Goal: Communication & Community: Answer question/provide support

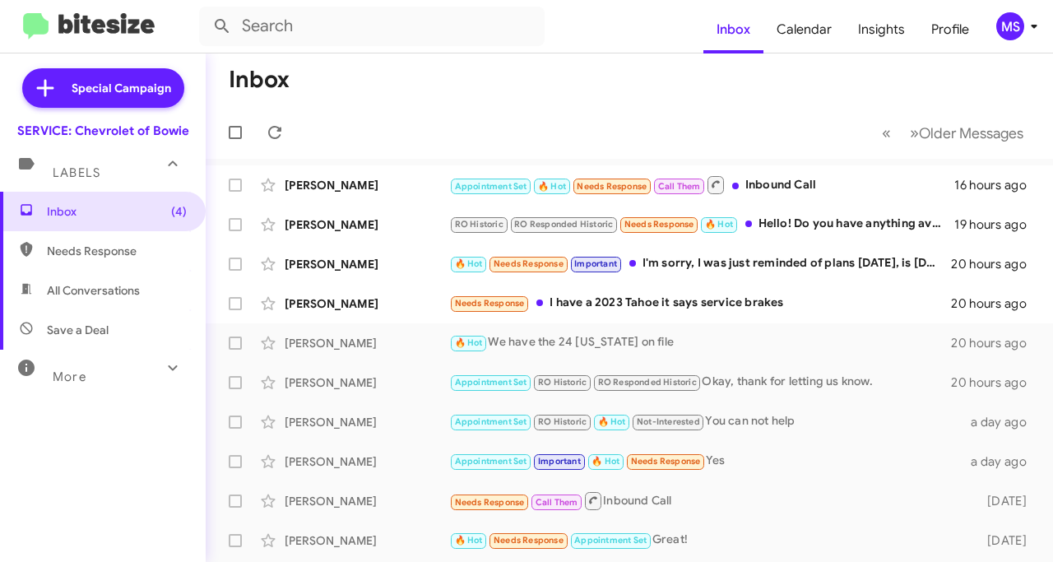
click at [719, 303] on div "Needs Response I have a 2023 Tahoe it says service brakes" at bounding box center [700, 303] width 502 height 19
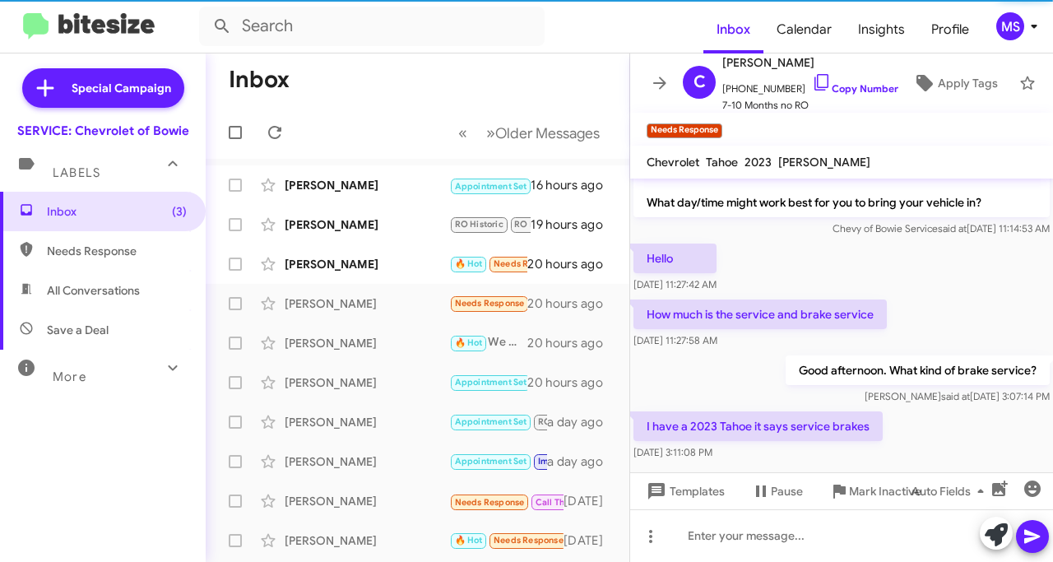
scroll to position [72, 0]
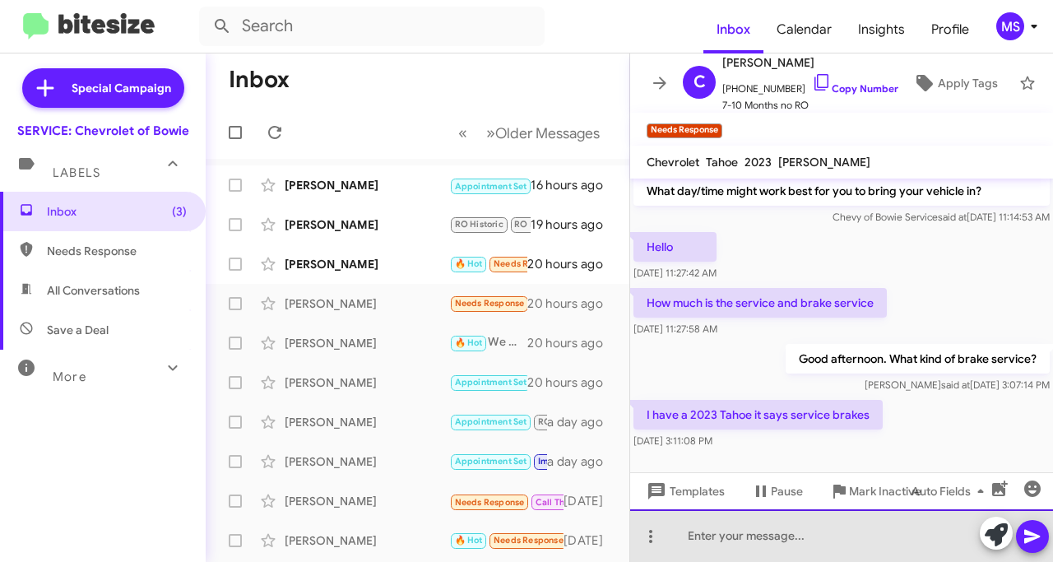
click at [817, 539] on div at bounding box center [841, 535] width 423 height 53
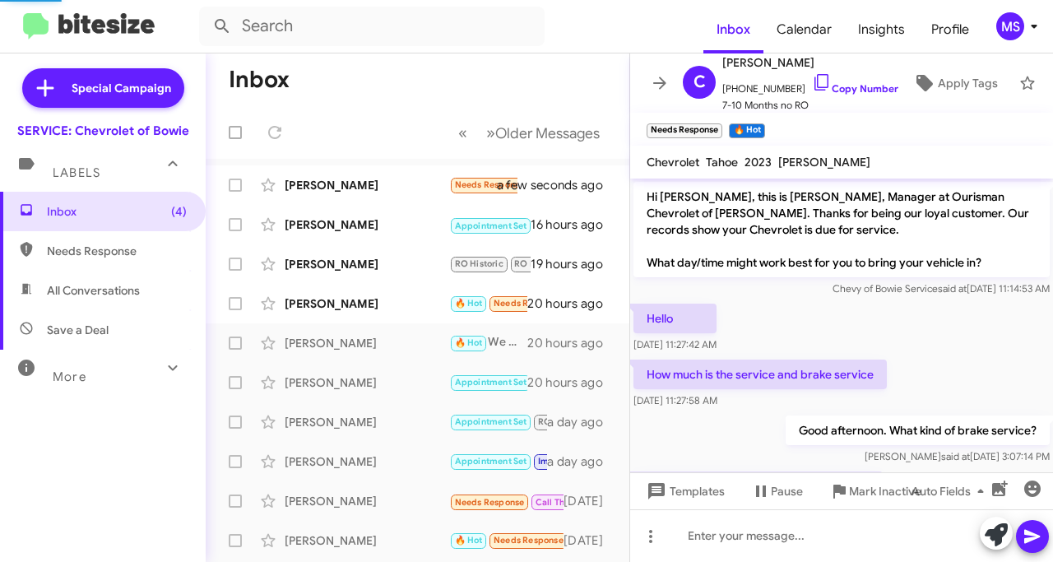
scroll to position [285, 0]
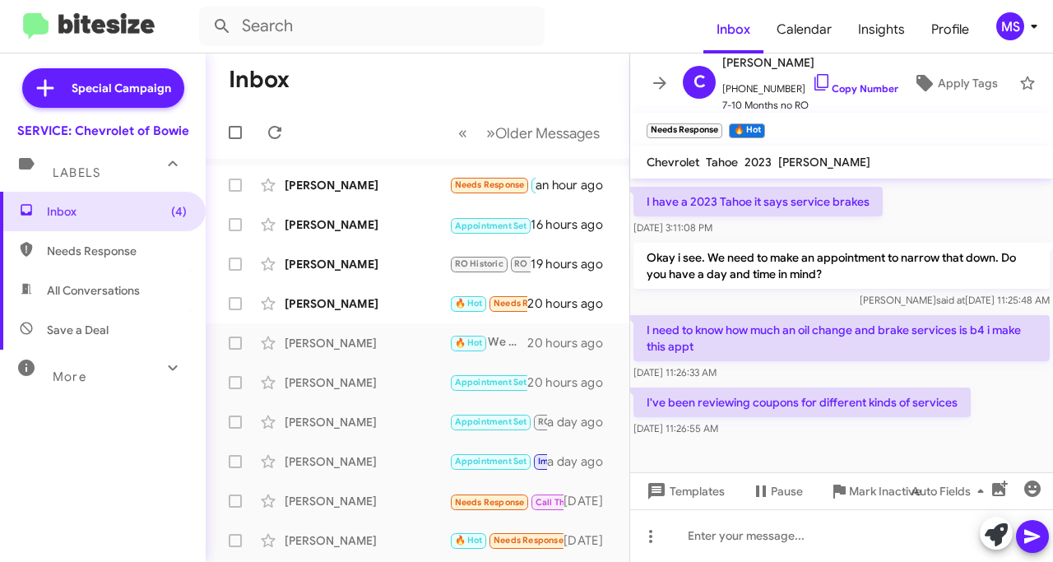
click at [364, 305] on div "[PERSON_NAME]" at bounding box center [367, 303] width 165 height 16
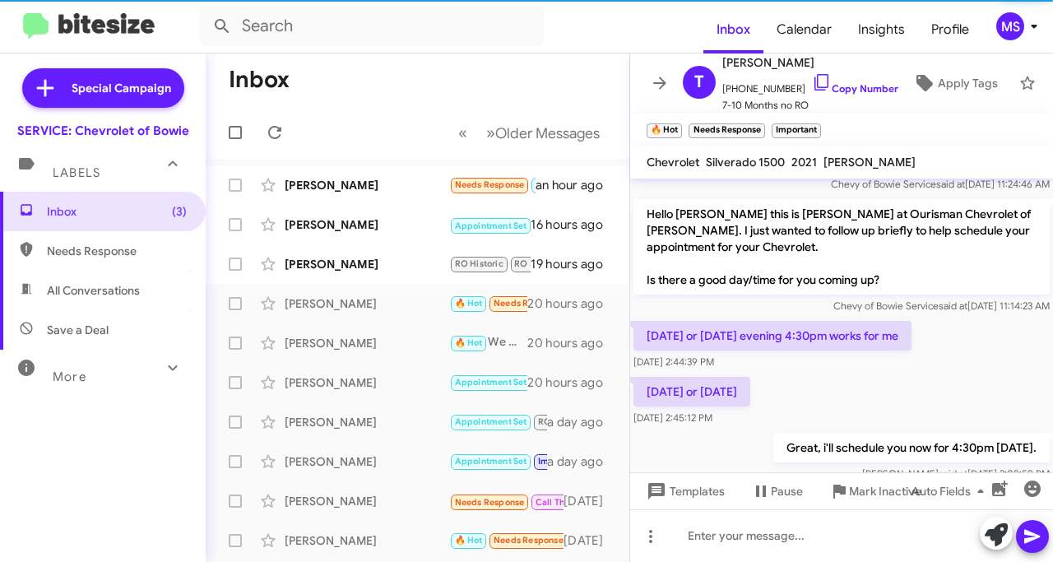
scroll to position [493, 0]
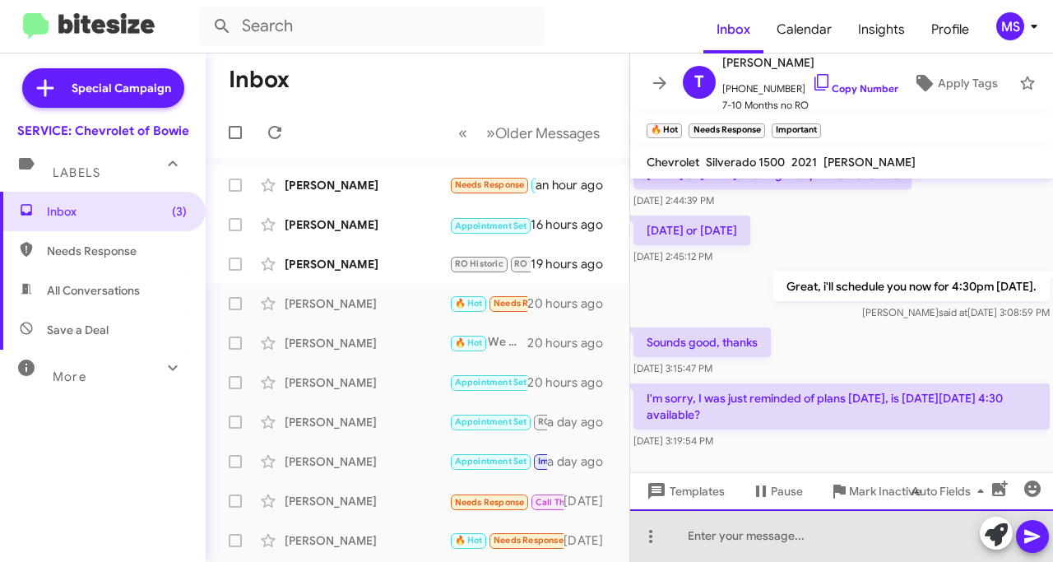
click at [774, 538] on div at bounding box center [841, 535] width 423 height 53
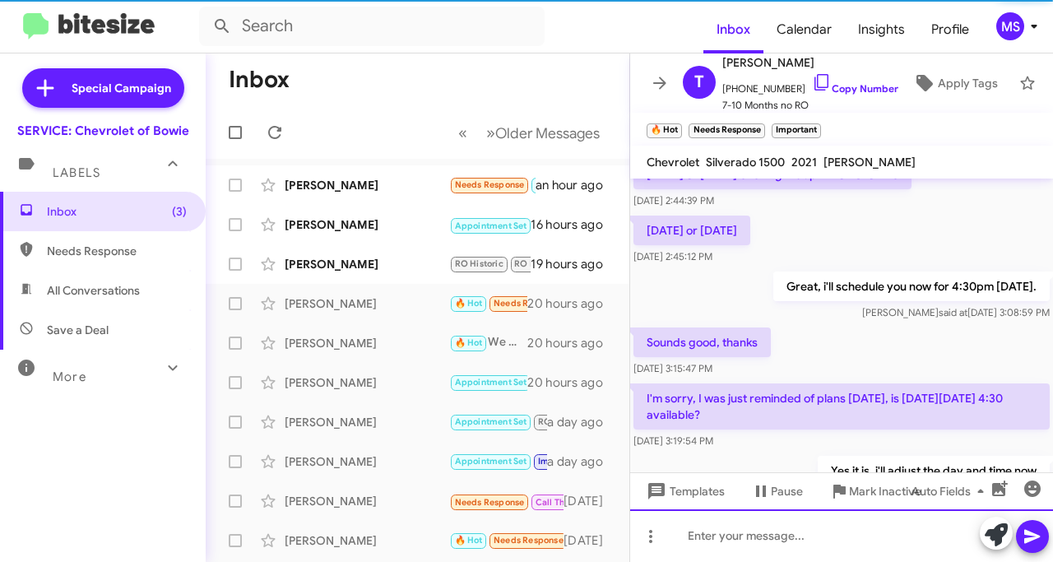
scroll to position [0, 0]
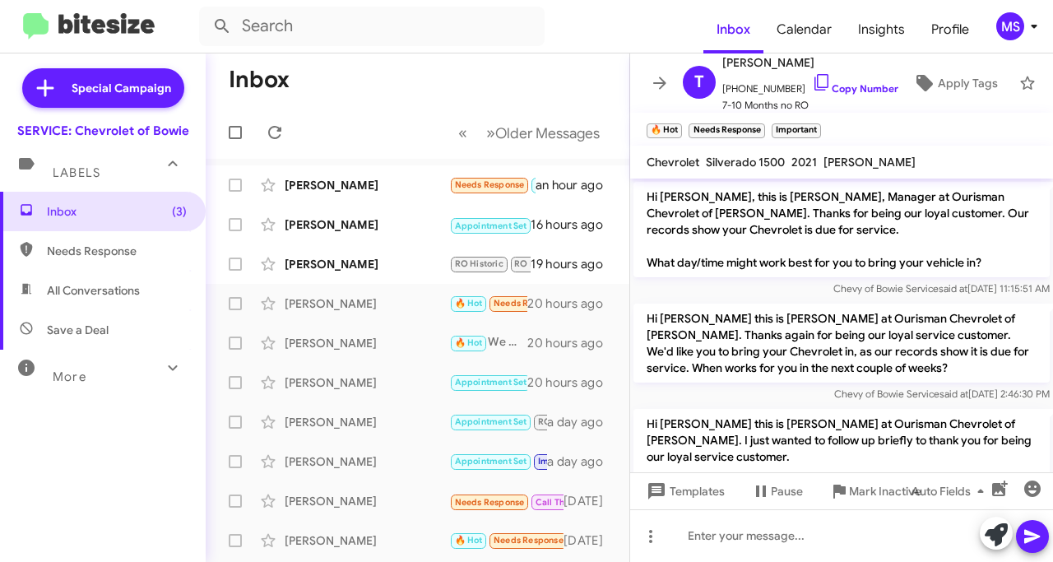
click at [850, 88] on span "[PHONE_NUMBER] Copy Number" at bounding box center [811, 84] width 176 height 25
click at [844, 82] on link "Copy Number" at bounding box center [855, 88] width 86 height 12
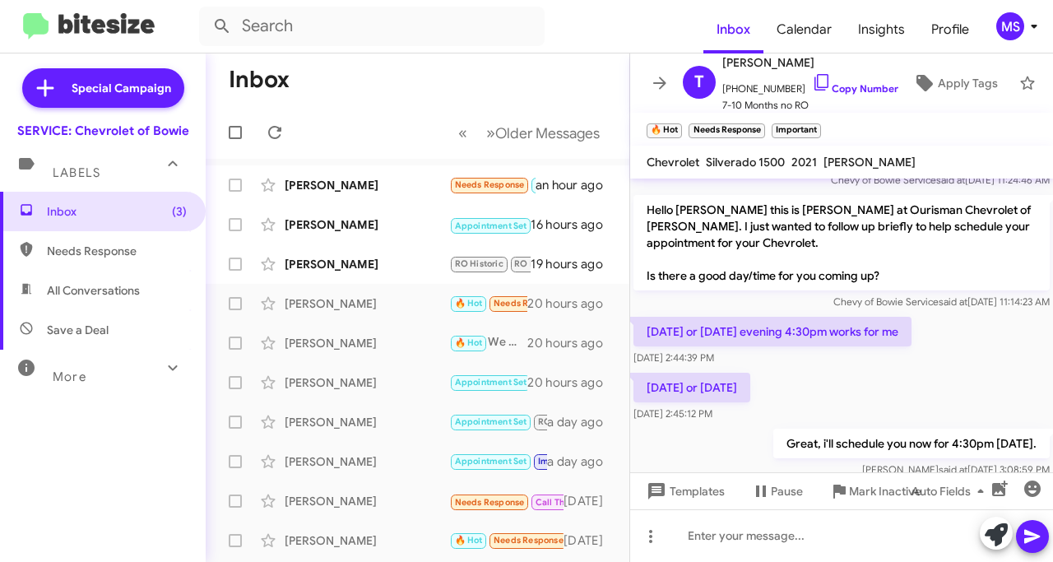
scroll to position [553, 0]
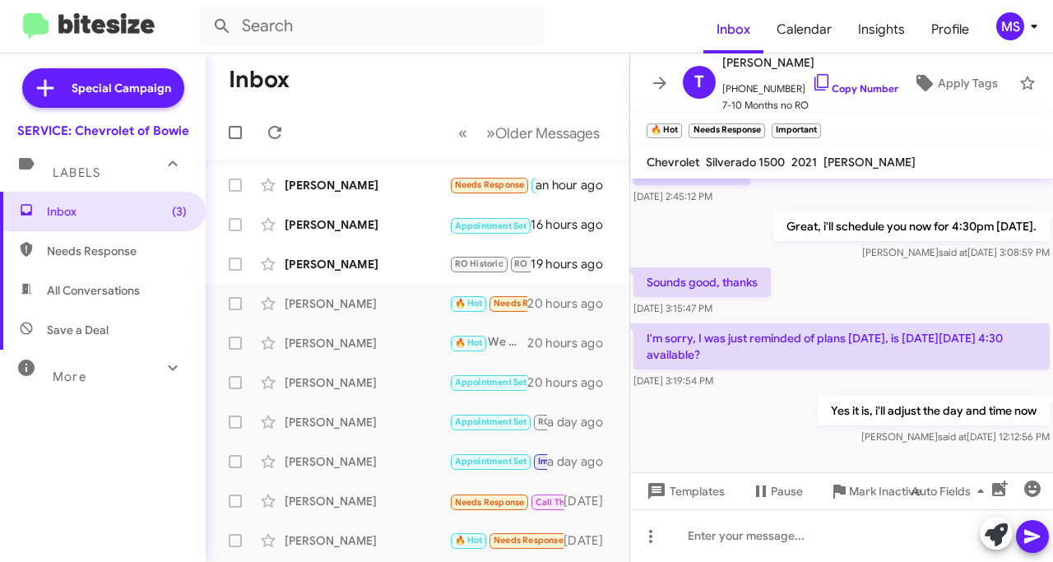
click at [334, 268] on div "[PERSON_NAME]" at bounding box center [367, 264] width 165 height 16
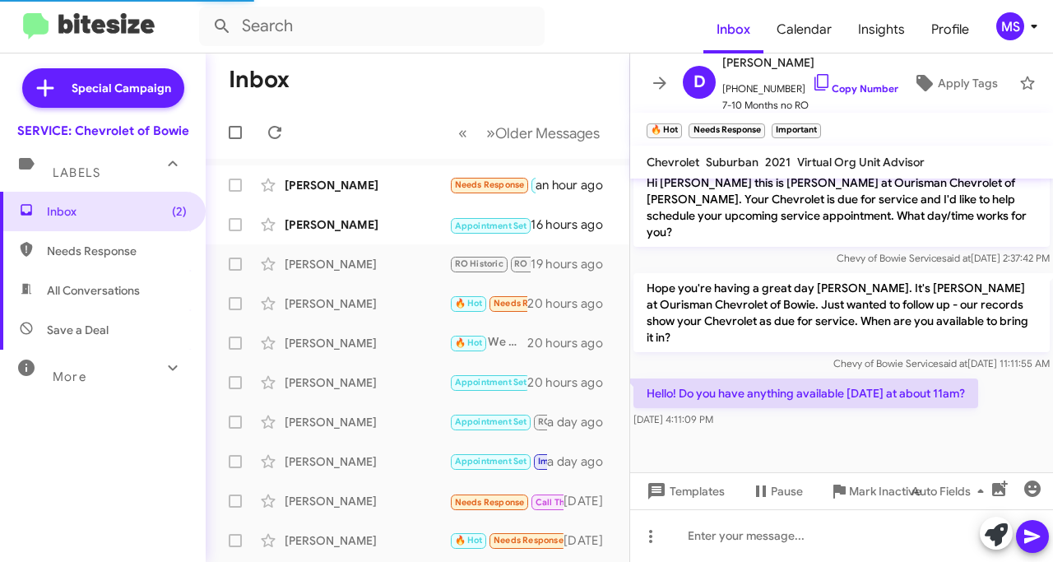
scroll to position [395, 0]
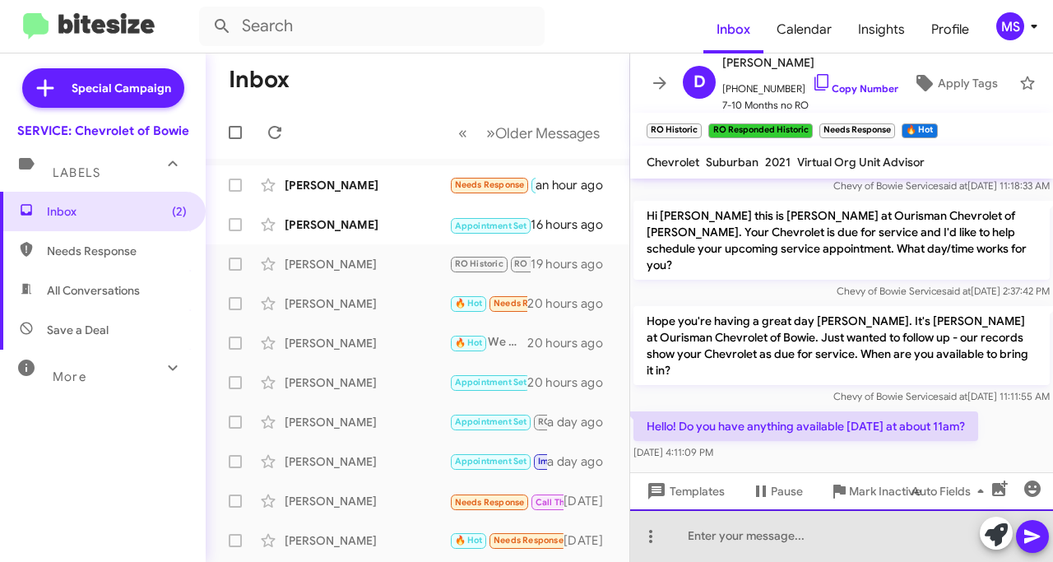
click at [755, 544] on div at bounding box center [841, 535] width 423 height 53
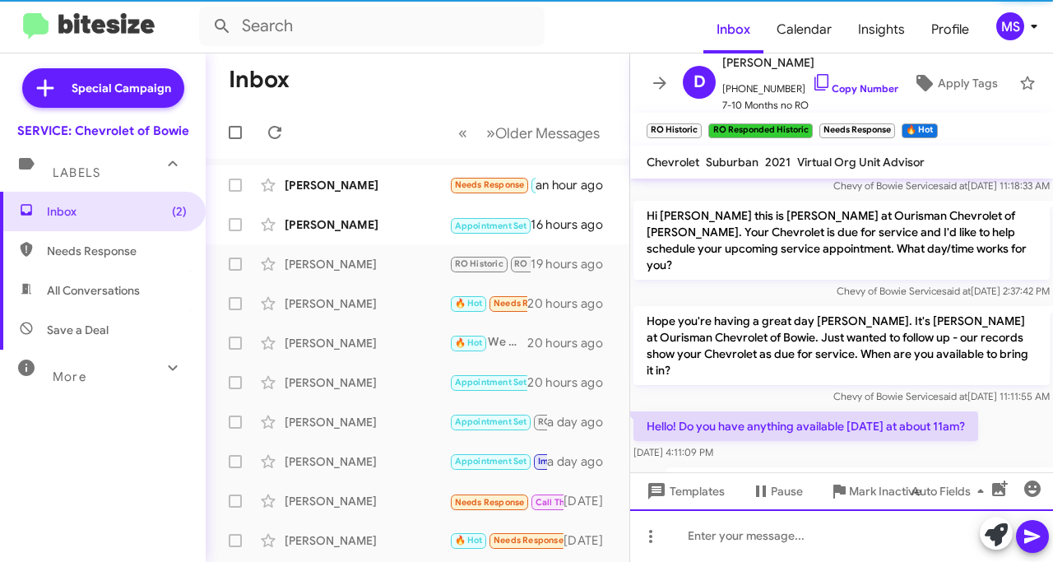
scroll to position [0, 0]
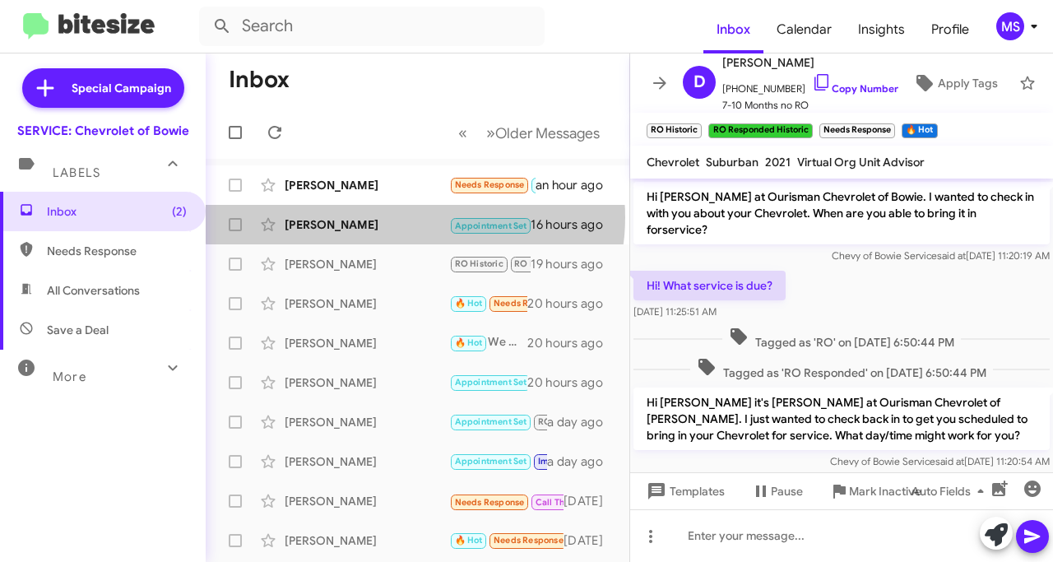
click at [415, 217] on div "[PERSON_NAME]" at bounding box center [367, 224] width 165 height 16
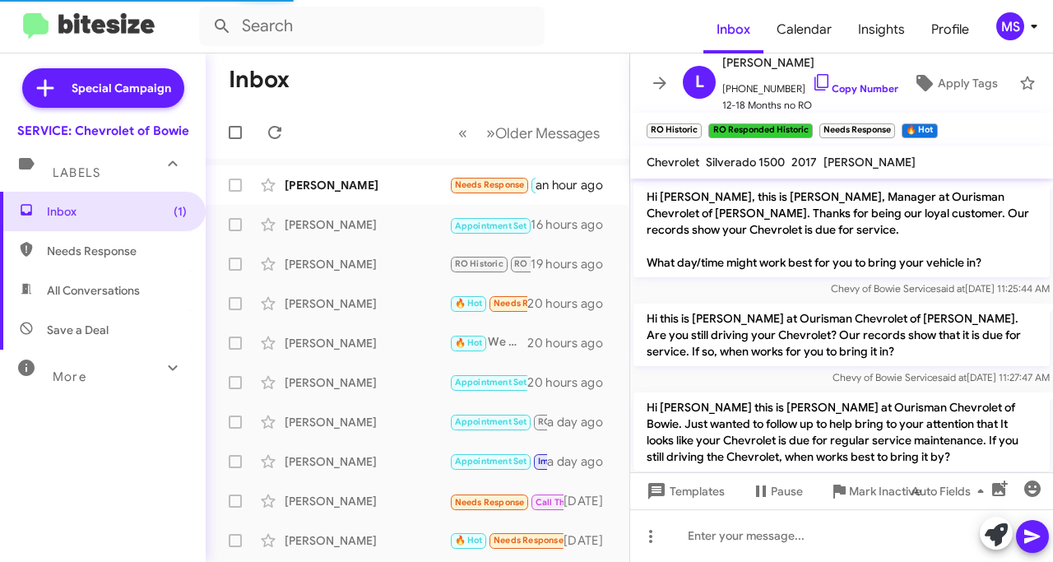
scroll to position [1439, 0]
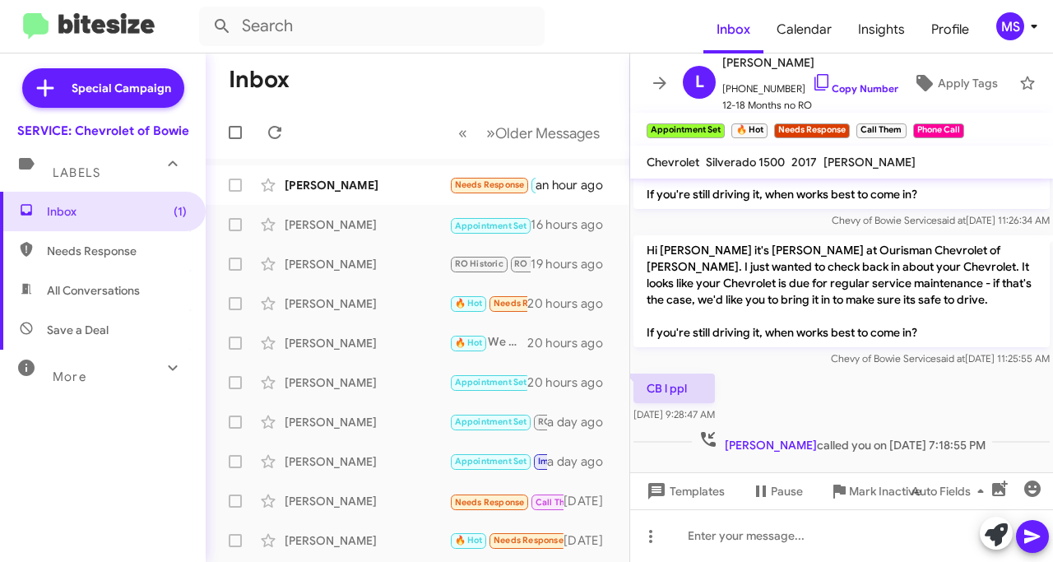
click at [319, 187] on div "[PERSON_NAME]" at bounding box center [367, 185] width 165 height 16
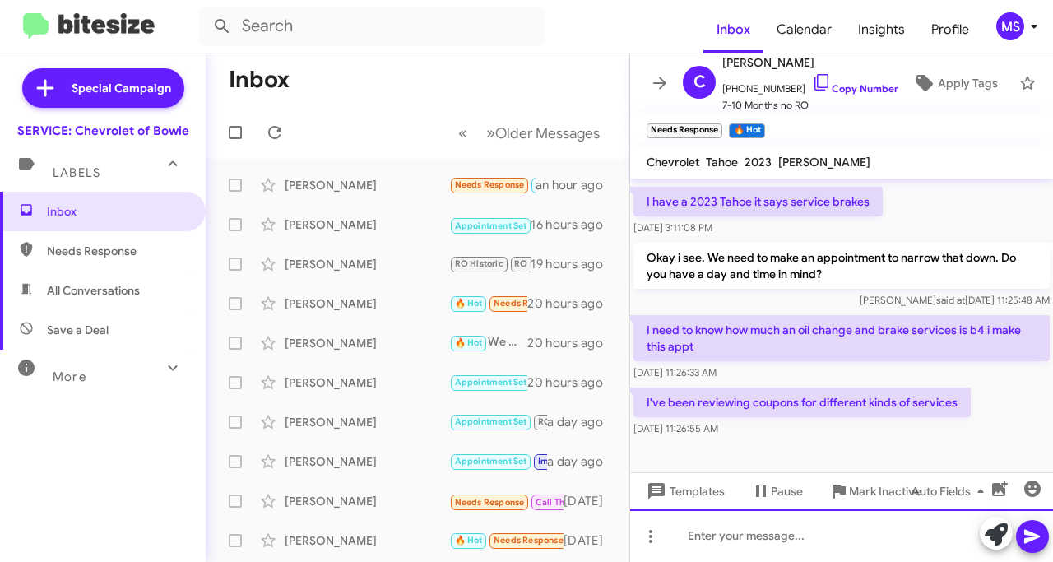
click at [790, 541] on div at bounding box center [841, 535] width 423 height 53
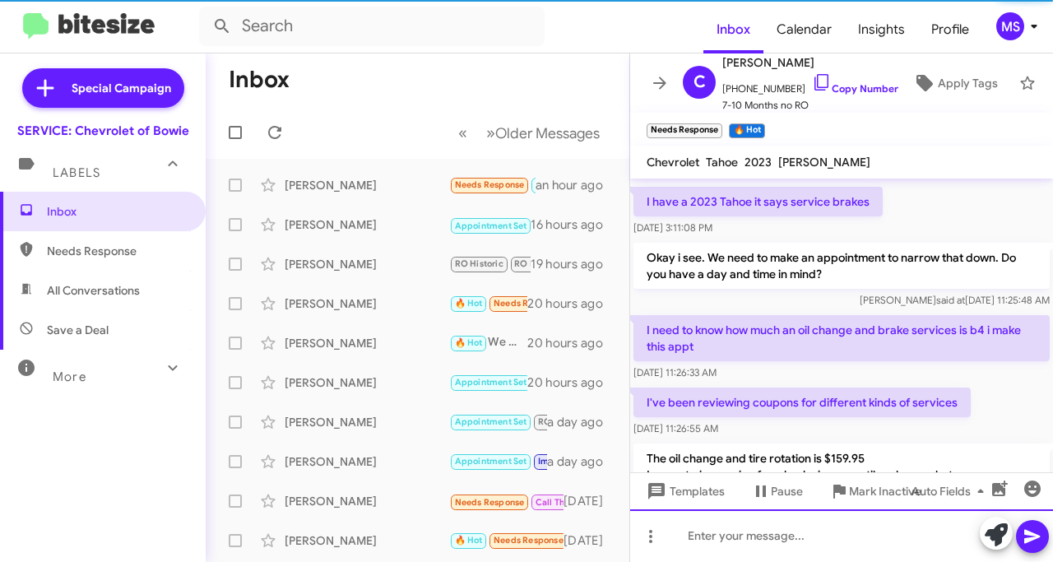
scroll to position [0, 0]
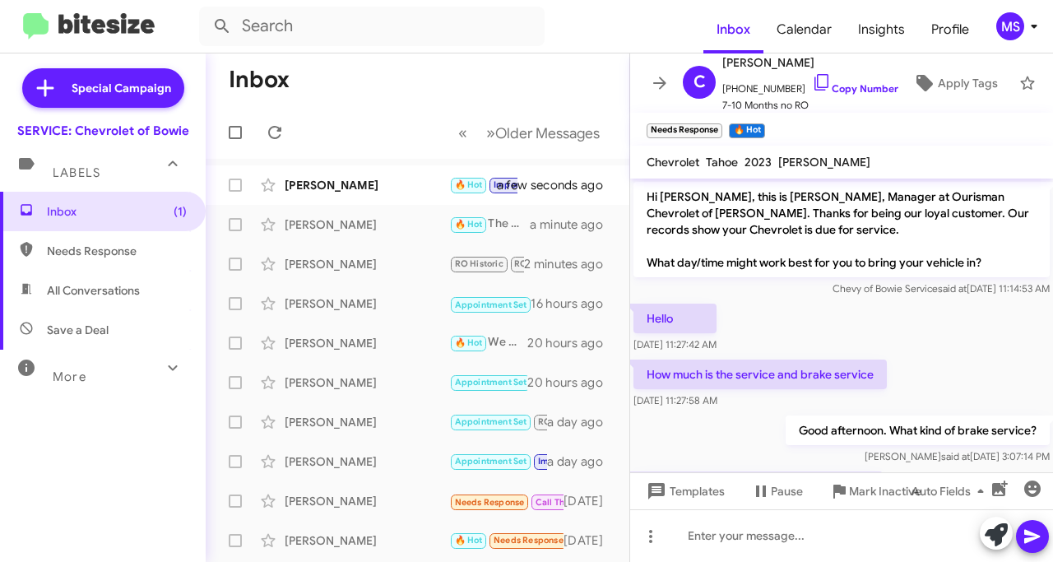
click at [309, 179] on div "[PERSON_NAME]" at bounding box center [367, 185] width 165 height 16
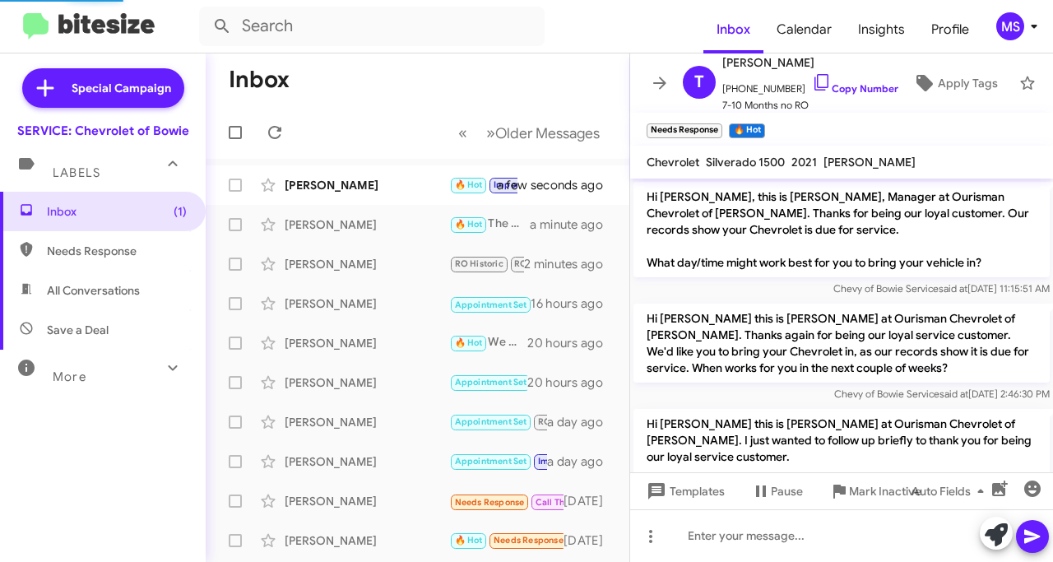
scroll to position [613, 0]
